Goal: Find specific page/section: Find specific page/section

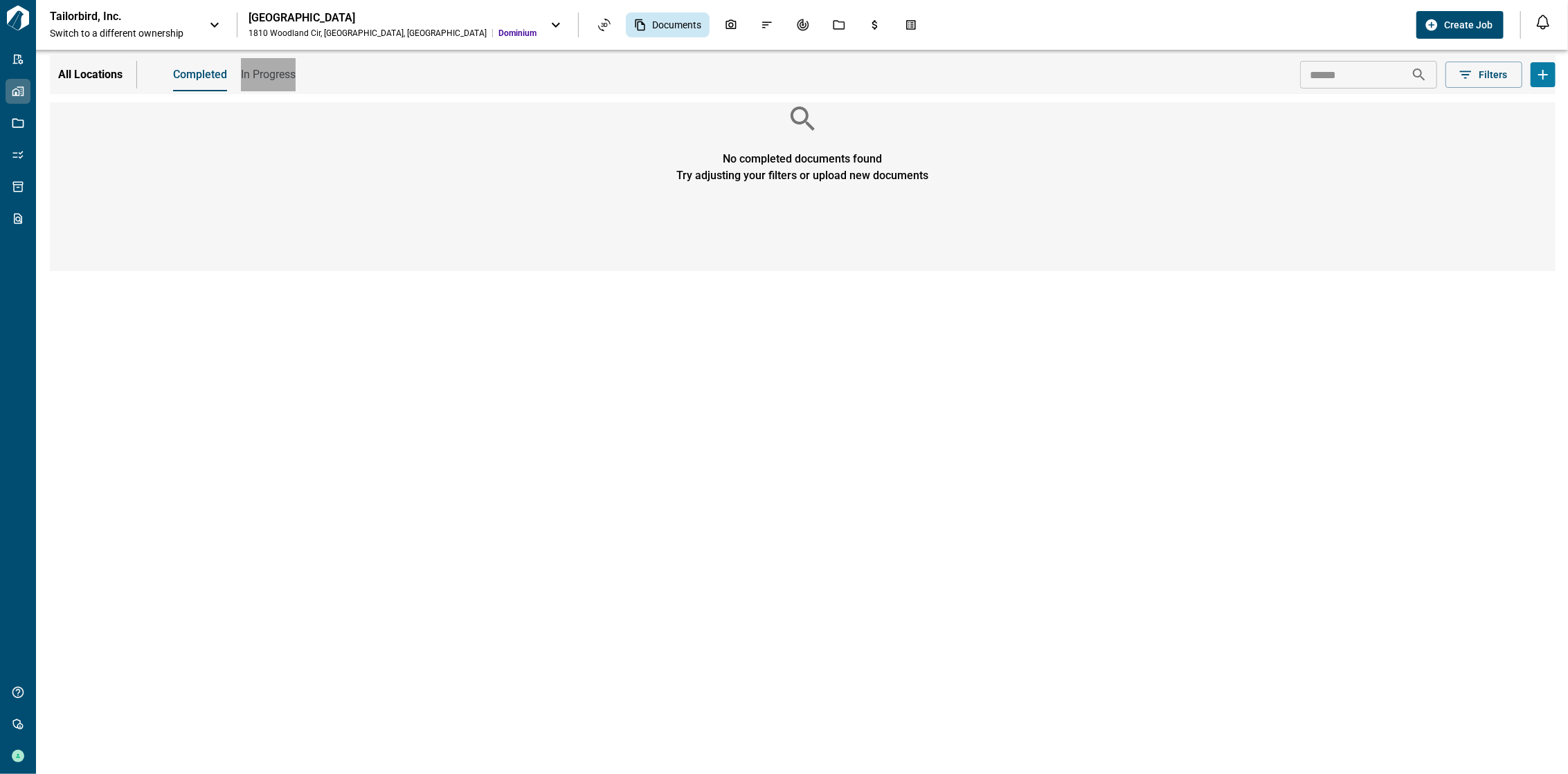
click at [268, 75] on span "In Progress" at bounding box center [268, 75] width 54 height 14
